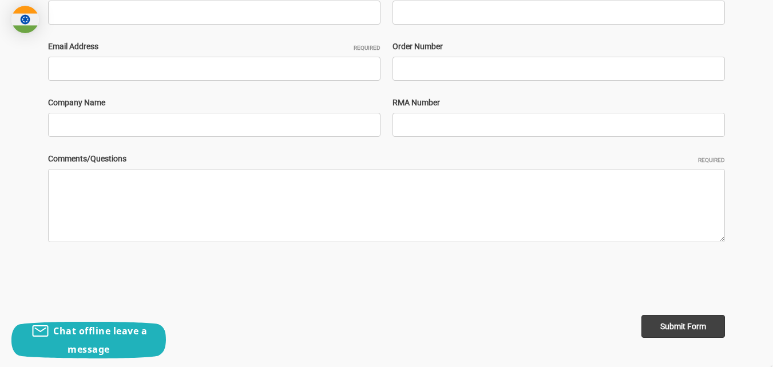
scroll to position [320, 0]
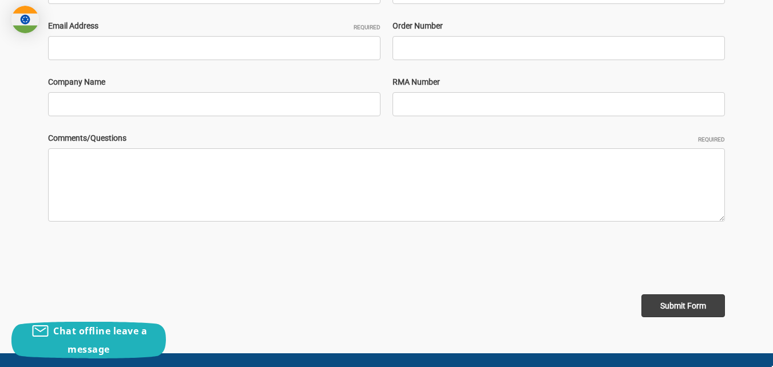
type input "[PERSON_NAME]"
type input "1201201200"
type input "[EMAIL_ADDRESS][DOMAIN_NAME]"
type input "Becreative Business"
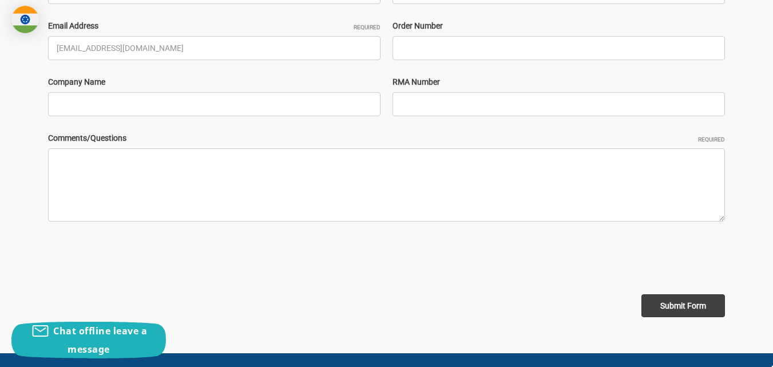
type input "Becreative Business"
type input "[EMAIL_ADDRESS][DOMAIN_NAME]"
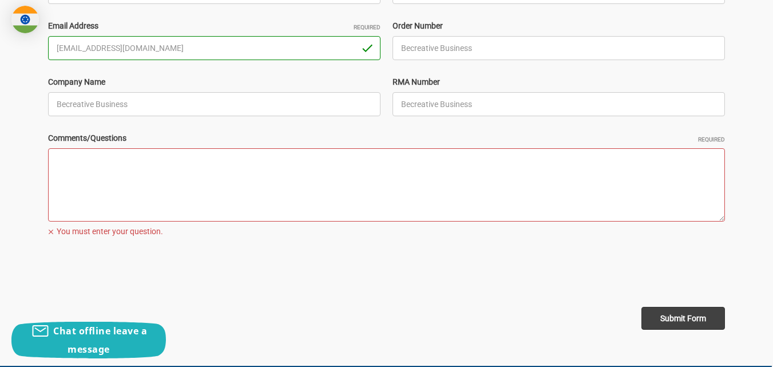
click at [320, 199] on textarea "Comments/Questions Required" at bounding box center [386, 184] width 677 height 73
paste textarea ""Hello team, I was going through your website & I personally see a lot of poten…"
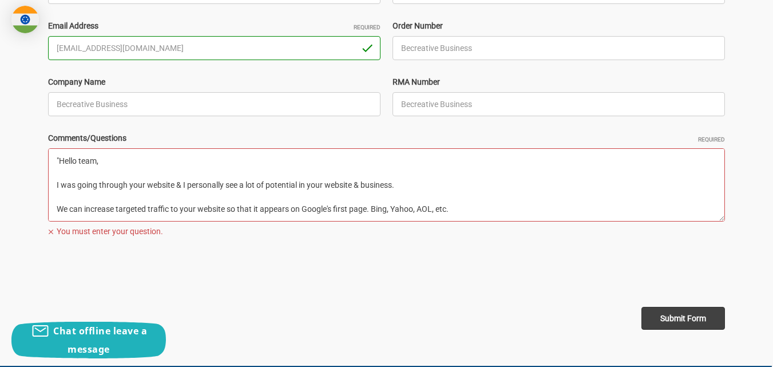
scroll to position [65, 0]
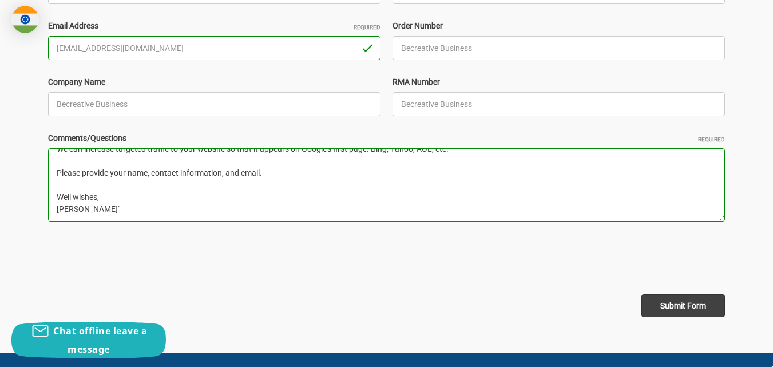
type textarea ""Hello team, I was going through your website & I personally see a lot of poten…"
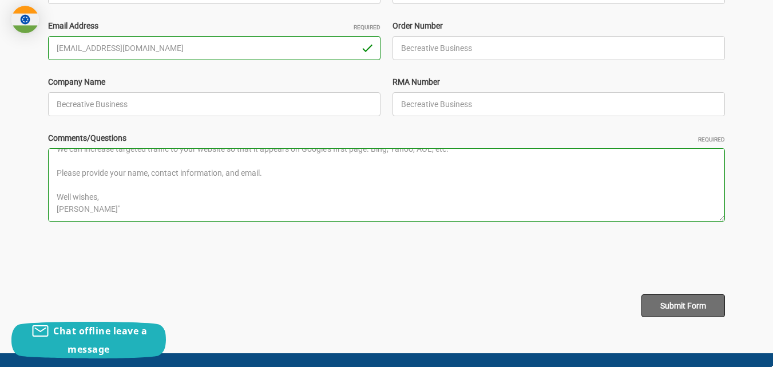
click at [641, 294] on input "Submit Form" at bounding box center [683, 305] width 84 height 23
